Goal: Book appointment/travel/reservation

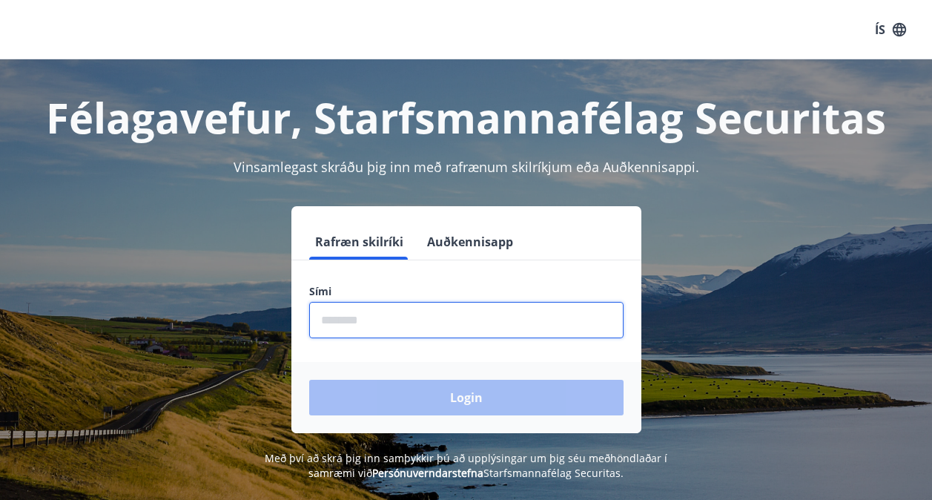
click at [422, 310] on input "phone" at bounding box center [466, 320] width 314 height 36
type input "********"
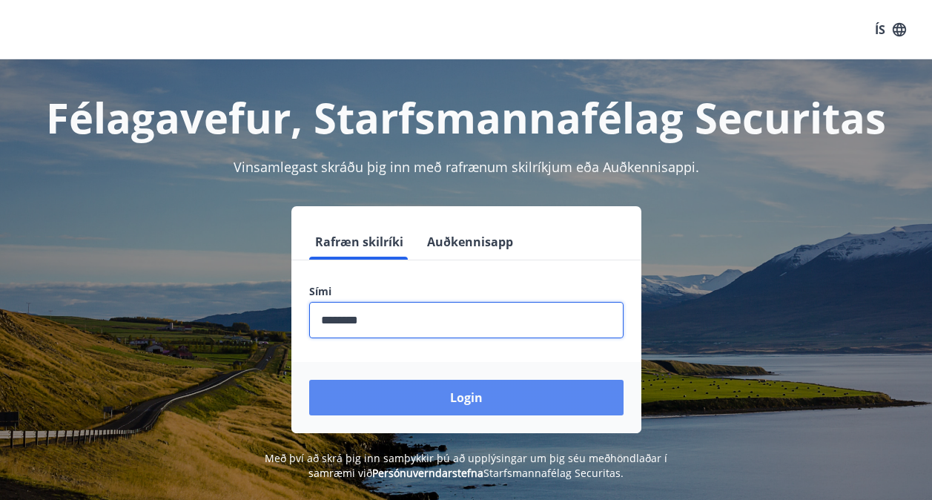
click at [503, 392] on button "Login" at bounding box center [466, 398] width 314 height 36
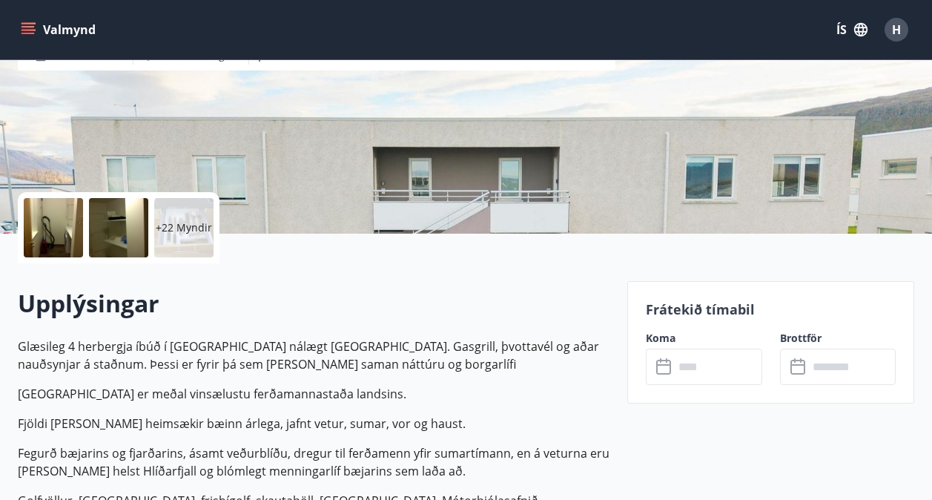
scroll to position [297, 0]
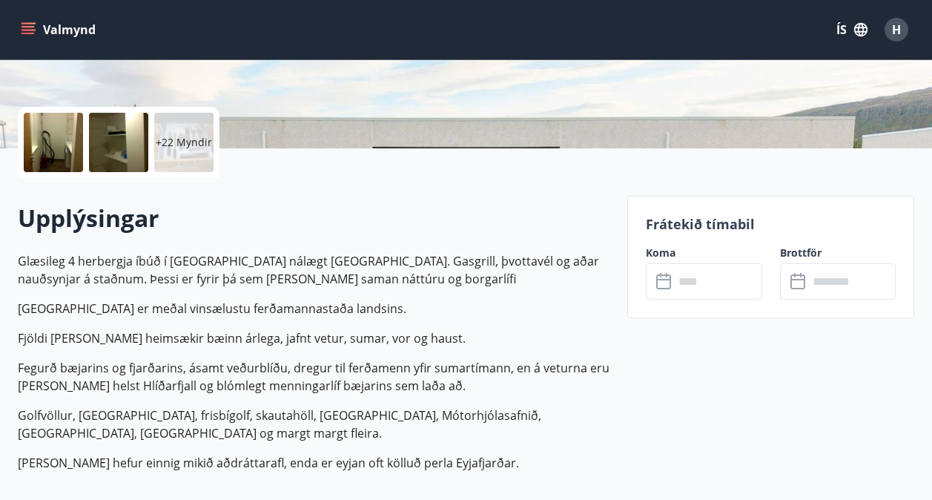
click at [693, 283] on input "text" at bounding box center [718, 281] width 88 height 36
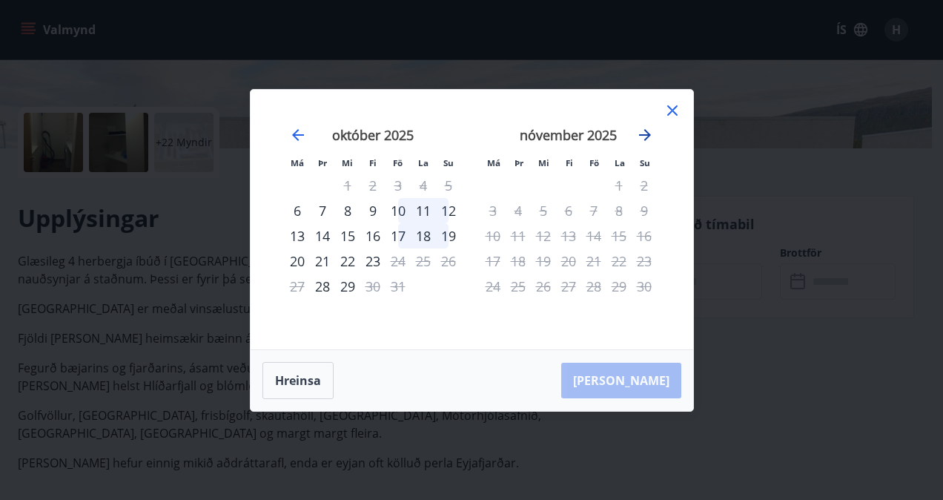
click at [643, 137] on icon "Move forward to switch to the next month." at bounding box center [645, 135] width 18 height 18
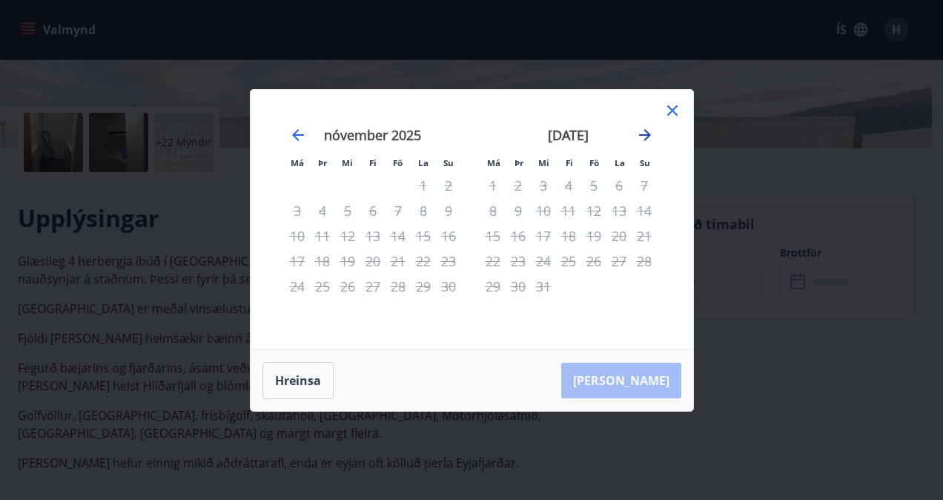
click at [643, 137] on icon "Move forward to switch to the next month." at bounding box center [645, 135] width 18 height 18
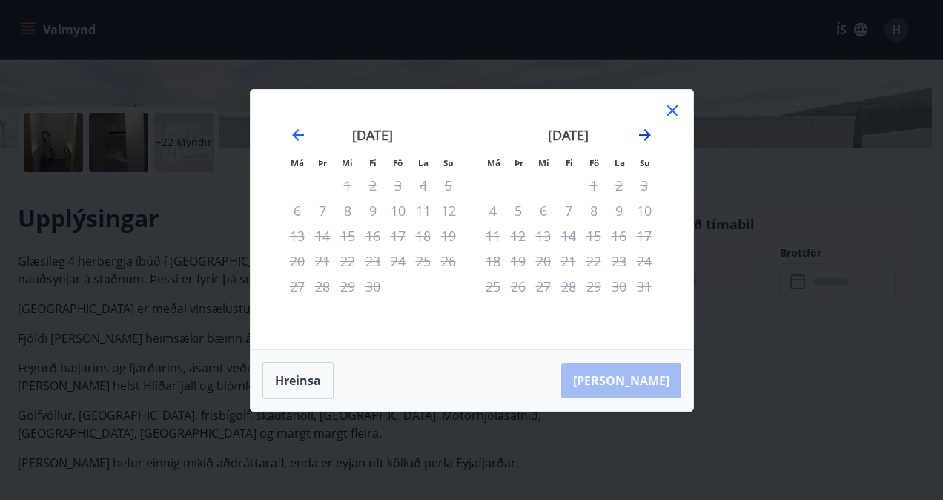
click at [643, 137] on icon "Move forward to switch to the next month." at bounding box center [645, 135] width 18 height 18
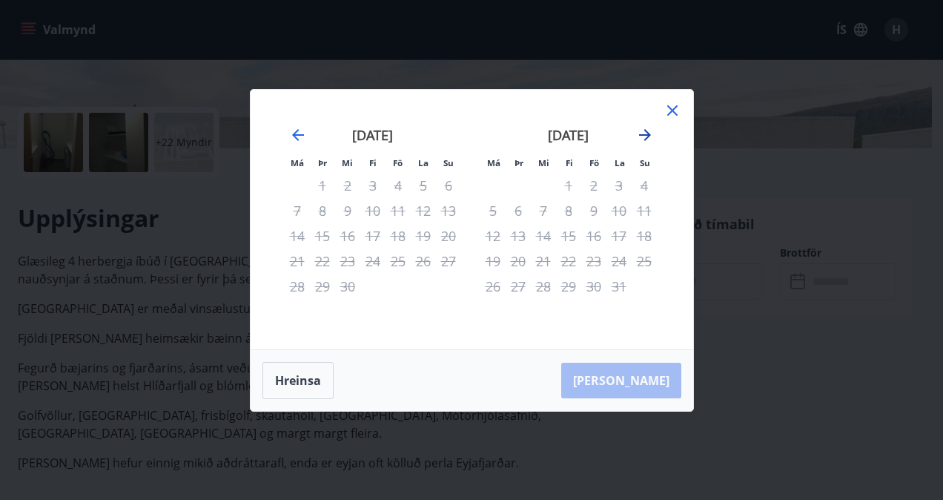
click at [642, 137] on icon "Move forward to switch to the next month." at bounding box center [645, 135] width 18 height 18
click at [310, 136] on div "nóvember 2026" at bounding box center [373, 140] width 176 height 65
click at [300, 134] on icon "Move backward to switch to the previous month." at bounding box center [298, 135] width 12 height 12
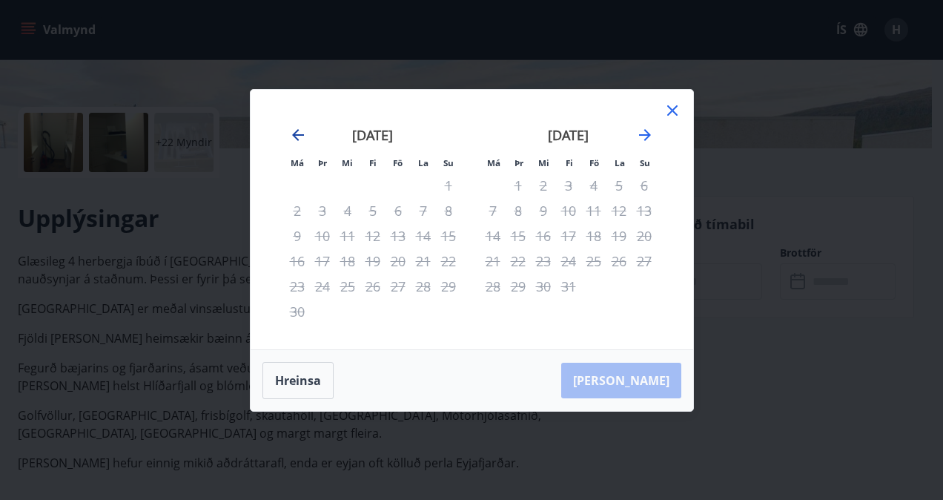
click at [300, 134] on icon "Move backward to switch to the previous month." at bounding box center [298, 135] width 12 height 12
click at [299, 134] on icon "Move backward to switch to the previous month." at bounding box center [298, 135] width 12 height 12
click at [297, 134] on icon "Move backward to switch to the previous month." at bounding box center [298, 135] width 12 height 12
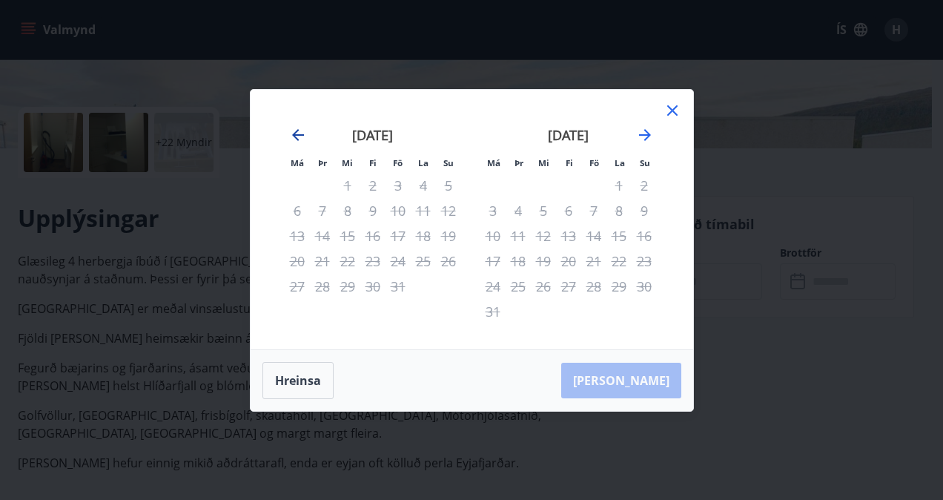
click at [297, 134] on icon "Move backward to switch to the previous month." at bounding box center [298, 135] width 12 height 12
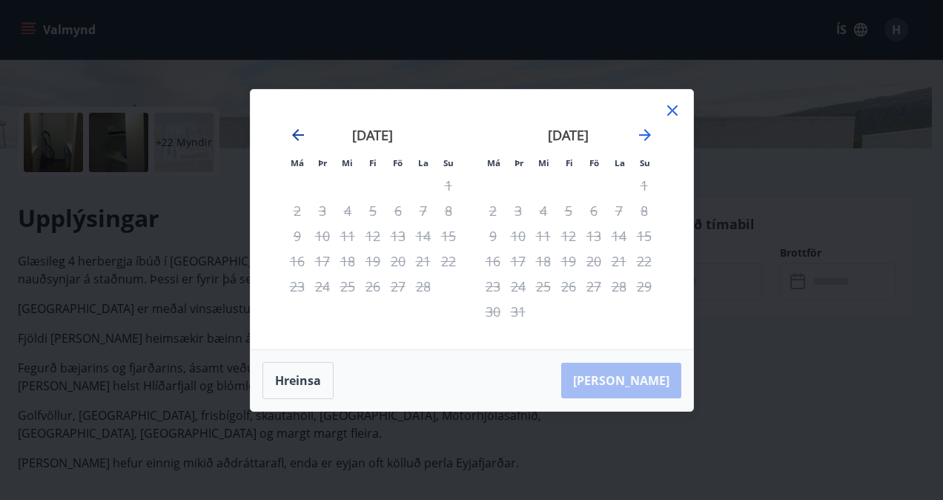
click at [297, 134] on icon "Move backward to switch to the previous month." at bounding box center [298, 135] width 12 height 12
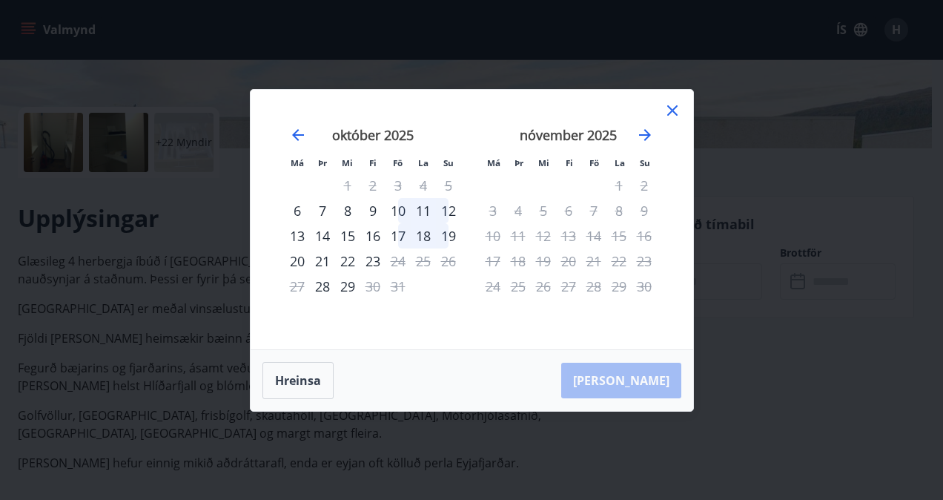
click at [392, 232] on div "17" at bounding box center [398, 235] width 25 height 25
click at [446, 231] on div "19" at bounding box center [448, 235] width 25 height 25
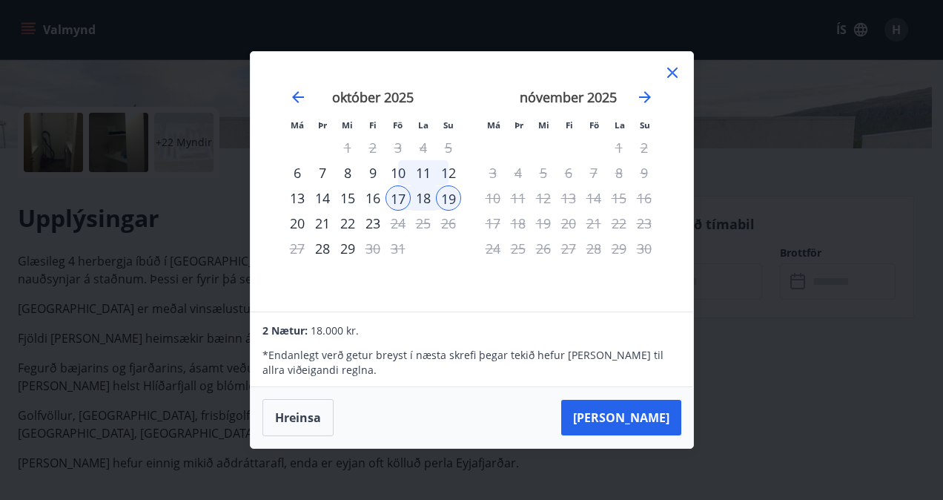
click at [668, 74] on icon at bounding box center [673, 73] width 18 height 18
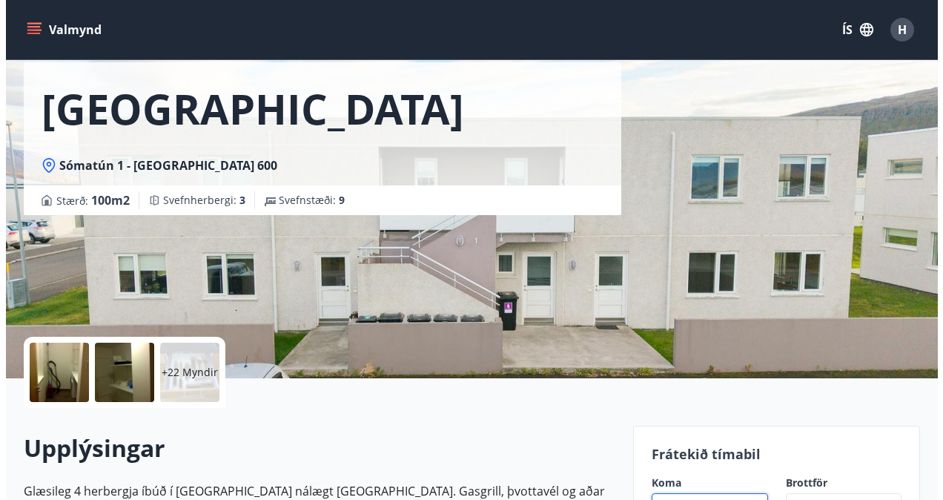
scroll to position [148, 0]
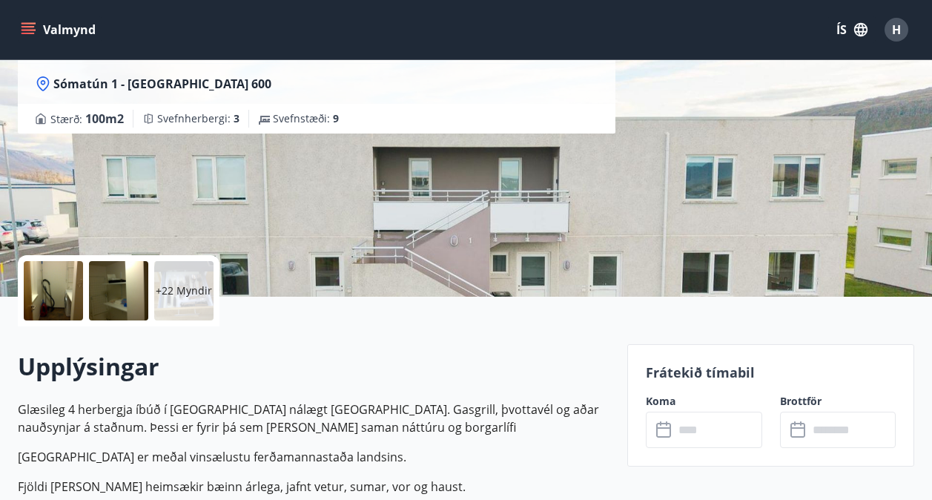
click at [67, 291] on div at bounding box center [53, 290] width 59 height 59
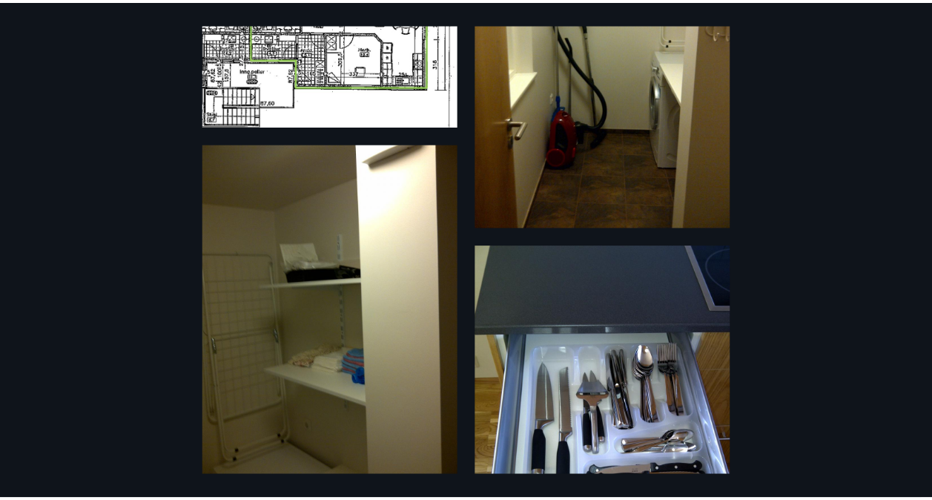
scroll to position [0, 0]
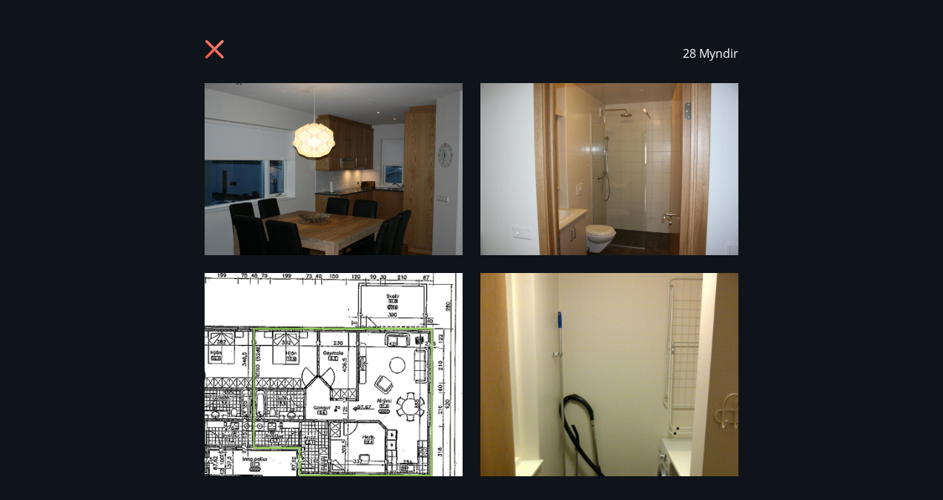
click at [207, 50] on icon at bounding box center [217, 51] width 24 height 24
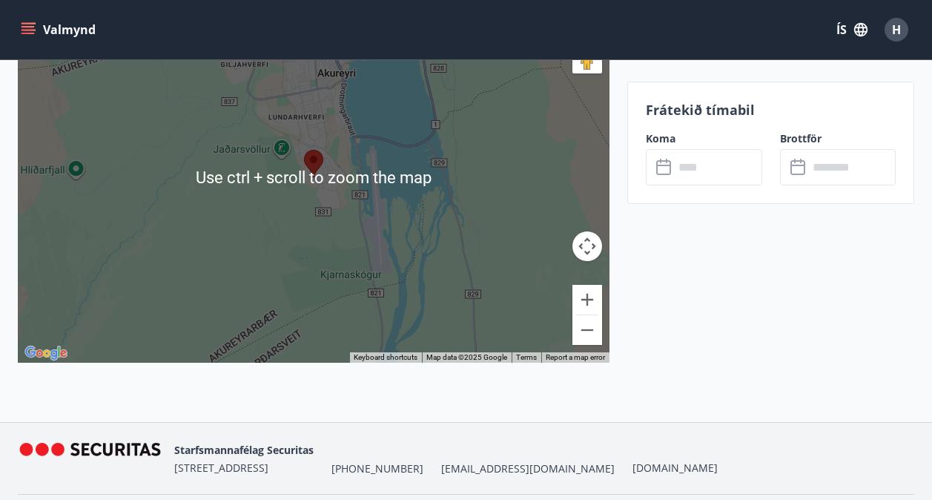
scroll to position [2202, 0]
